Goal: Use online tool/utility: Utilize a website feature to perform a specific function

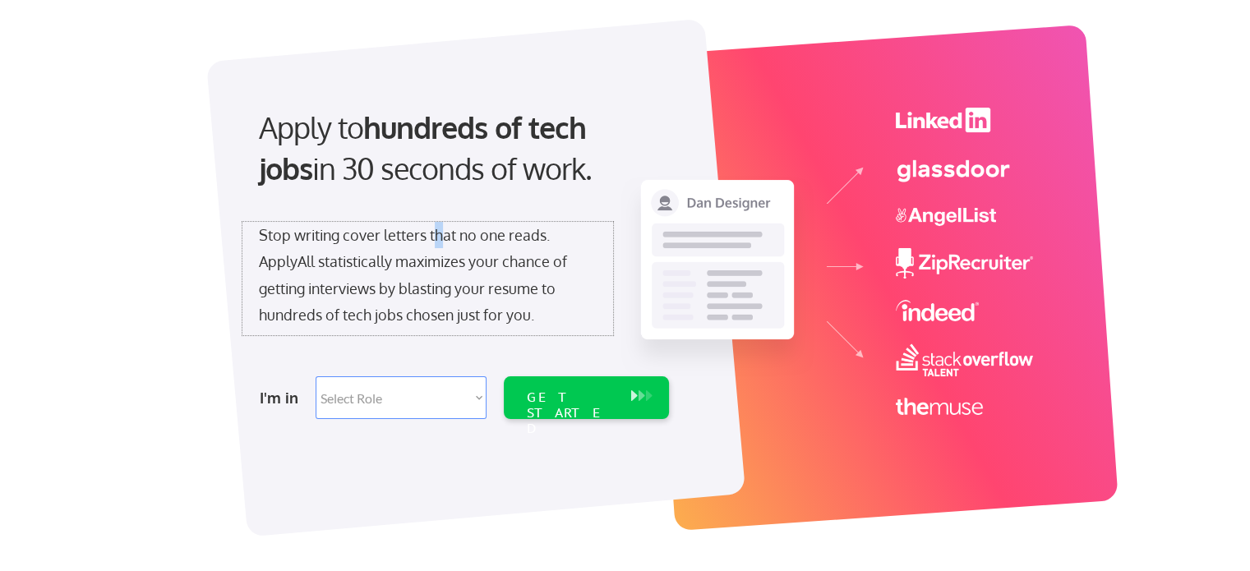
click at [440, 237] on div "Stop writing cover letters that no one reads. ApplyAll statistically maximizes …" at bounding box center [428, 275] width 338 height 107
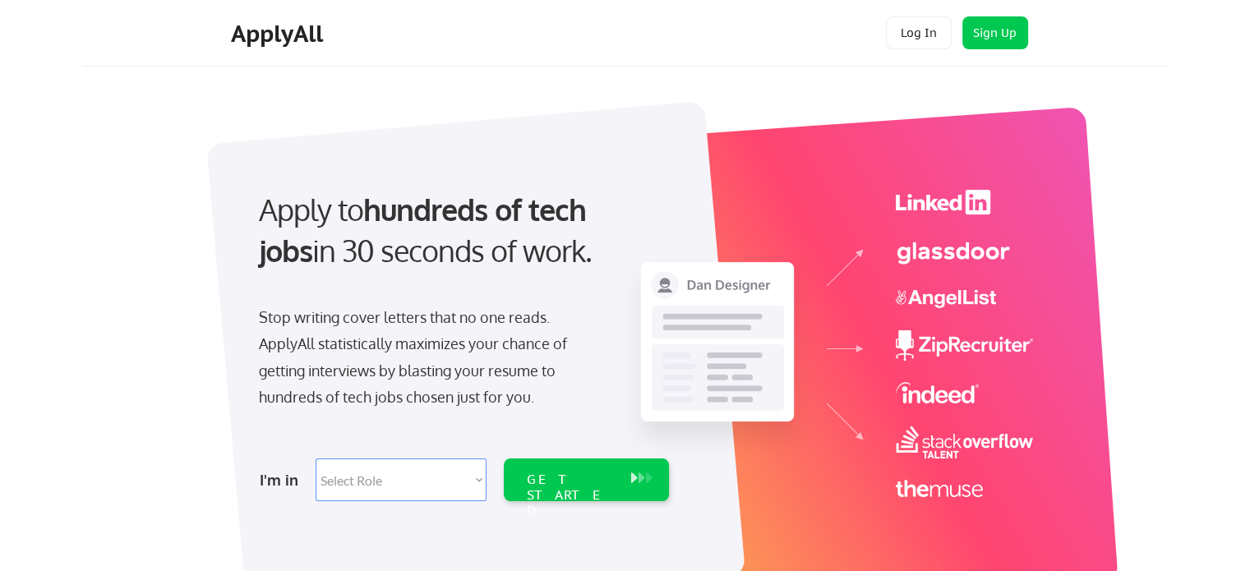
click at [701, 170] on div at bounding box center [475, 360] width 539 height 518
click at [453, 476] on select "Select Role Software Engineering Product Management Customer Success Sales UI/U…" at bounding box center [400, 479] width 171 height 43
select select ""engineering""
click at [315, 458] on select "Select Role Software Engineering Product Management Customer Success Sales UI/U…" at bounding box center [400, 479] width 171 height 43
select select ""engineering""
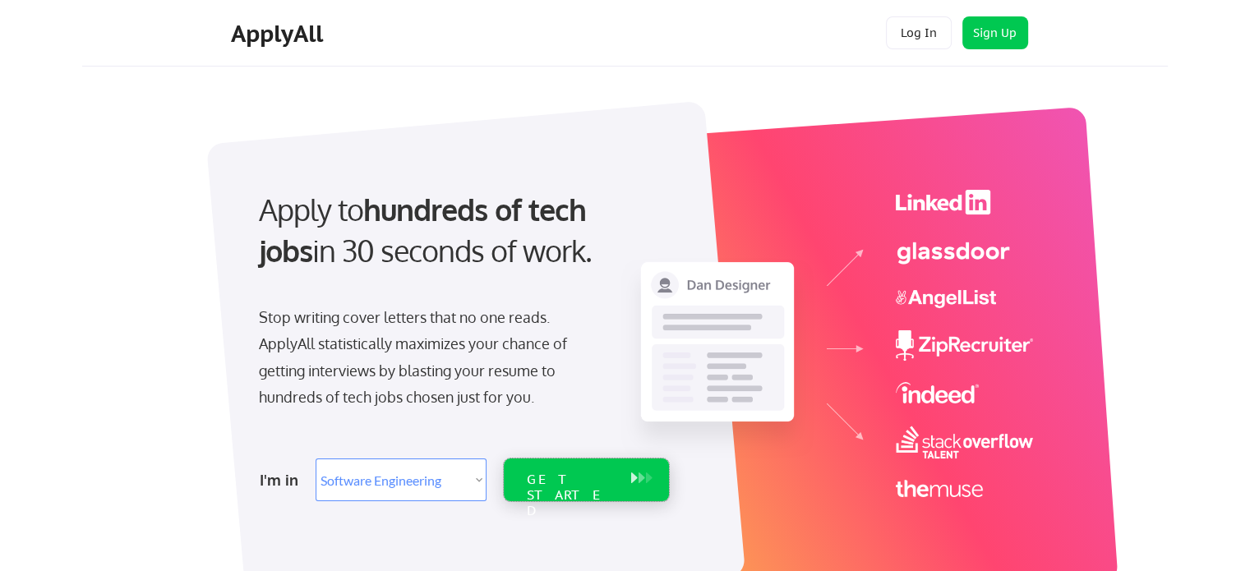
click at [599, 481] on div "GET STARTED" at bounding box center [571, 496] width 88 height 48
select select ""engineering""
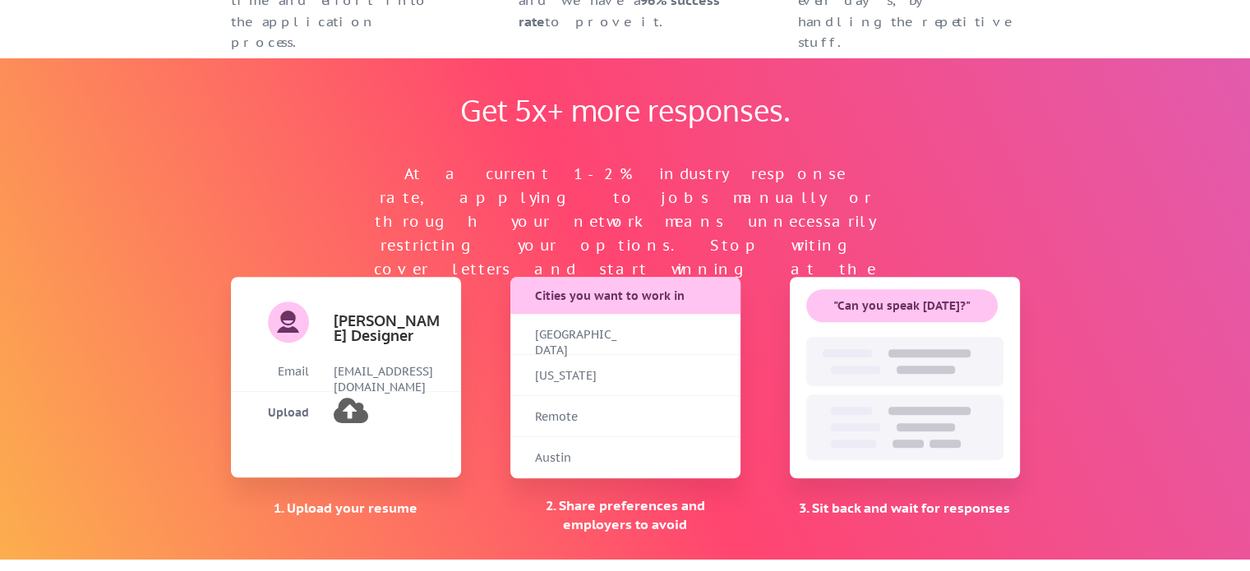
scroll to position [986, 0]
